Goal: Task Accomplishment & Management: Complete application form

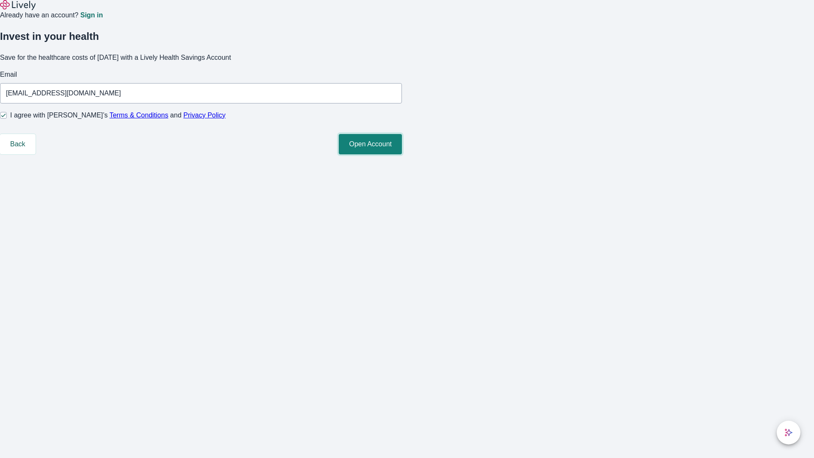
click at [402, 154] on button "Open Account" at bounding box center [370, 144] width 63 height 20
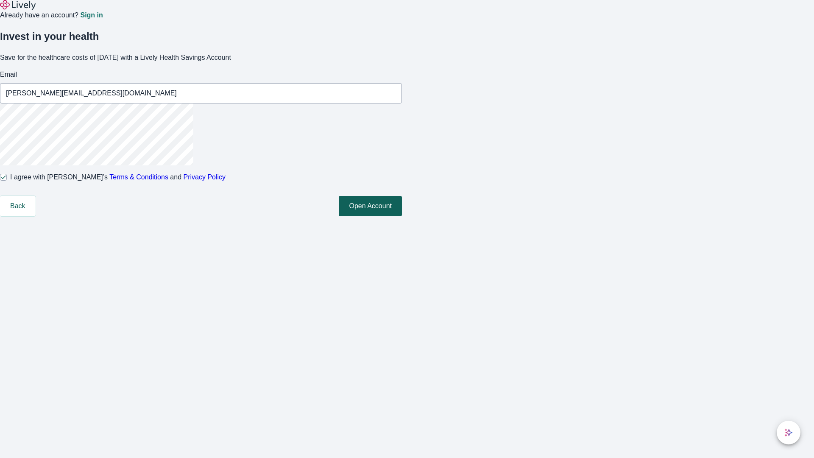
type input "[PERSON_NAME][EMAIL_ADDRESS][DOMAIN_NAME]"
click at [7, 181] on input "I agree with Lively’s Terms & Conditions and Privacy Policy" at bounding box center [3, 177] width 7 height 7
checkbox input "false"
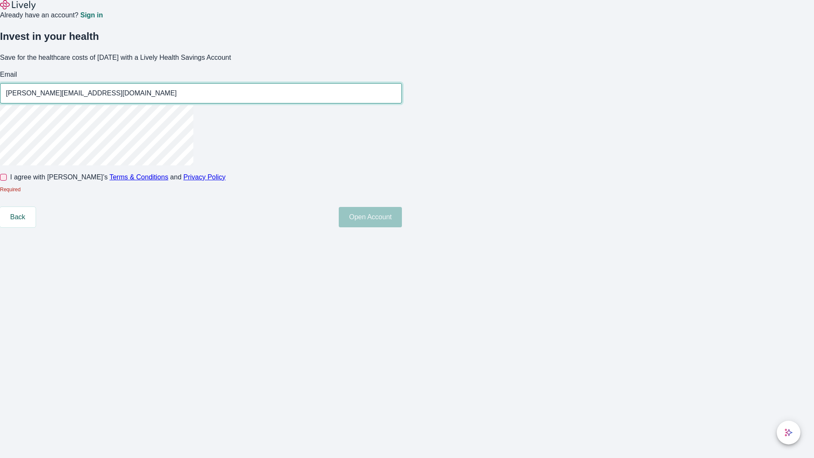
type input "[PERSON_NAME][EMAIL_ADDRESS][DOMAIN_NAME]"
click at [7, 181] on input "I agree with Lively’s Terms & Conditions and Privacy Policy" at bounding box center [3, 177] width 7 height 7
checkbox input "true"
click at [402, 227] on button "Open Account" at bounding box center [370, 217] width 63 height 20
